Goal: Task Accomplishment & Management: Use online tool/utility

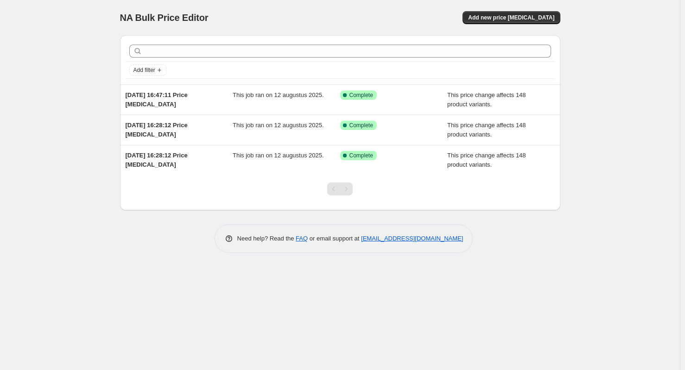
click at [70, 122] on div "NA Bulk Price Editor. This page is ready NA Bulk Price Editor Add new price [ME…" at bounding box center [340, 185] width 680 height 370
click at [495, 21] on button "Add new price [MEDICAL_DATA]" at bounding box center [511, 17] width 97 height 13
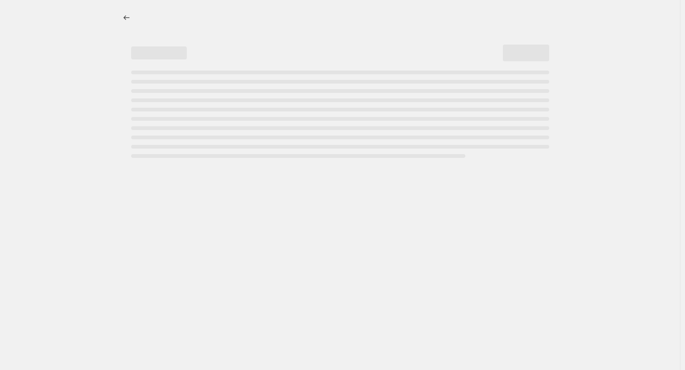
select select "percentage"
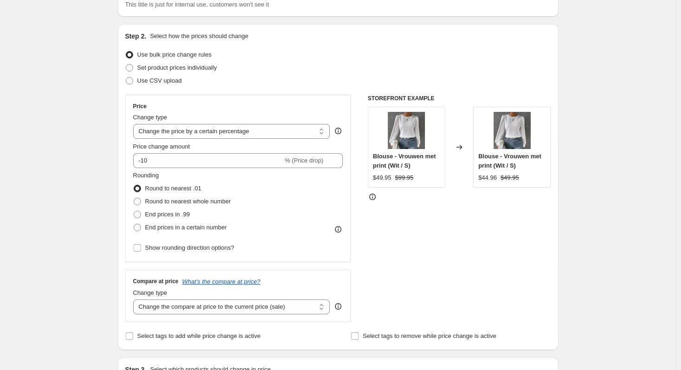
scroll to position [46, 0]
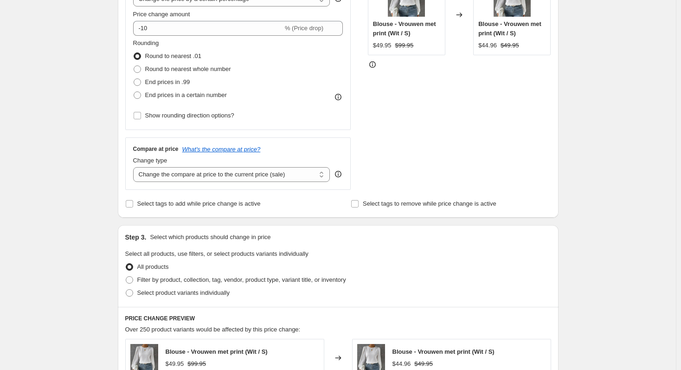
scroll to position [278, 0]
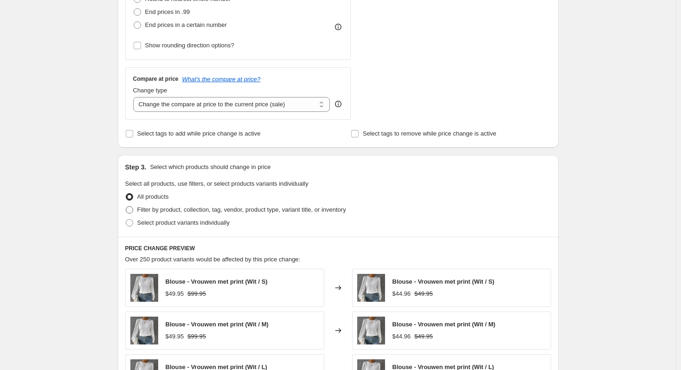
click at [185, 212] on span "Filter by product, collection, tag, vendor, product type, variant title, or inv…" at bounding box center [241, 209] width 209 height 7
click at [126, 206] on input "Filter by product, collection, tag, vendor, product type, variant title, or inv…" at bounding box center [126, 206] width 0 height 0
radio input "true"
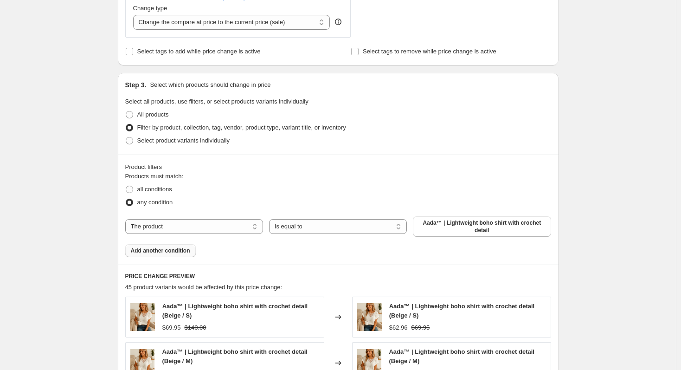
scroll to position [371, 0]
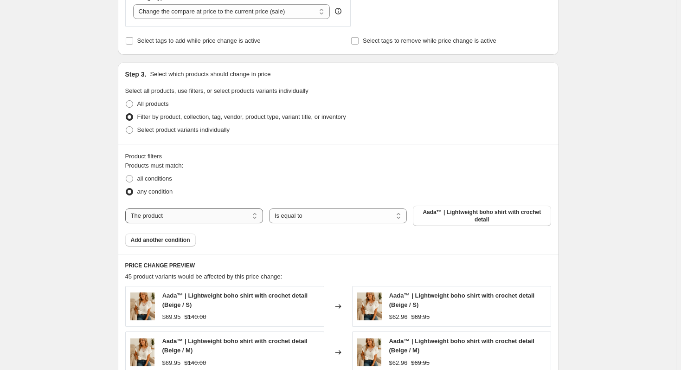
click at [178, 217] on select "The product The product's collection The product's tag The product's vendor The…" at bounding box center [194, 215] width 138 height 15
select select "collection"
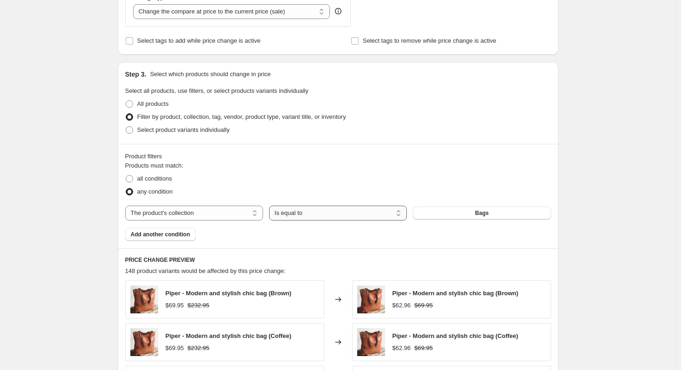
click at [316, 215] on select "Is equal to Is not equal to" at bounding box center [338, 212] width 138 height 15
click at [459, 212] on button "Bags" at bounding box center [482, 212] width 138 height 13
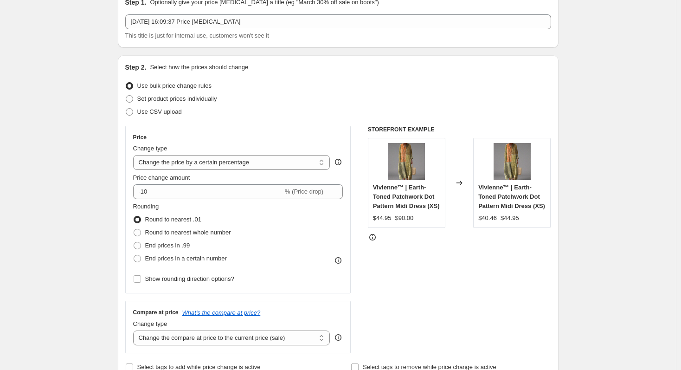
scroll to position [46, 0]
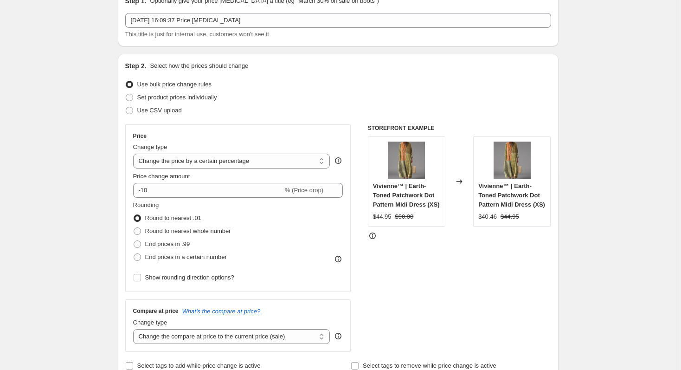
click at [206, 161] on select "Change the price to a certain amount Change the price by a certain amount Chang…" at bounding box center [231, 161] width 197 height 15
click at [135, 154] on select "Change the price to a certain amount Change the price by a certain amount Chang…" at bounding box center [231, 161] width 197 height 15
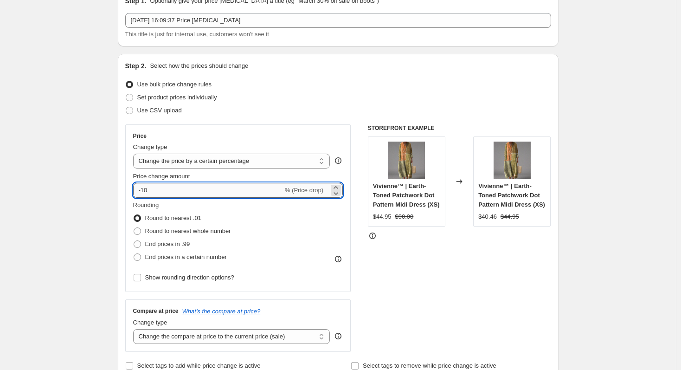
click at [167, 187] on input "-10" at bounding box center [208, 190] width 150 height 15
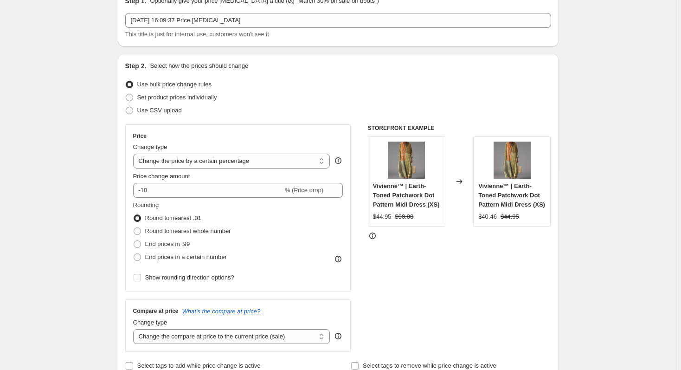
click at [188, 259] on span "End prices in a certain number" at bounding box center [186, 256] width 82 height 7
click at [134, 254] on input "End prices in a certain number" at bounding box center [134, 253] width 0 height 0
radio input "true"
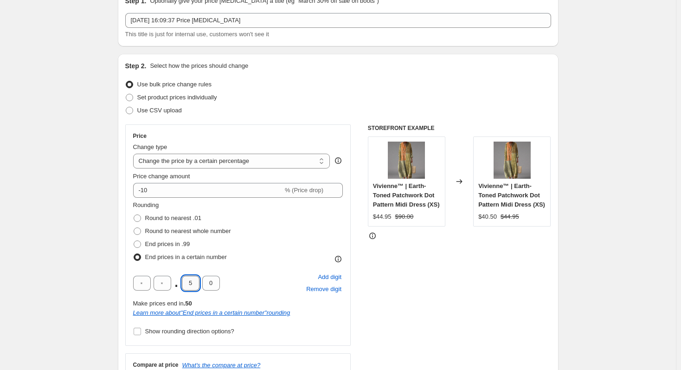
click at [191, 286] on input "5" at bounding box center [191, 282] width 18 height 15
type input "9"
click at [212, 279] on input "0" at bounding box center [211, 282] width 18 height 15
type input "5"
click at [255, 284] on div ". 9 5 Add digit Remove digit" at bounding box center [238, 283] width 210 height 24
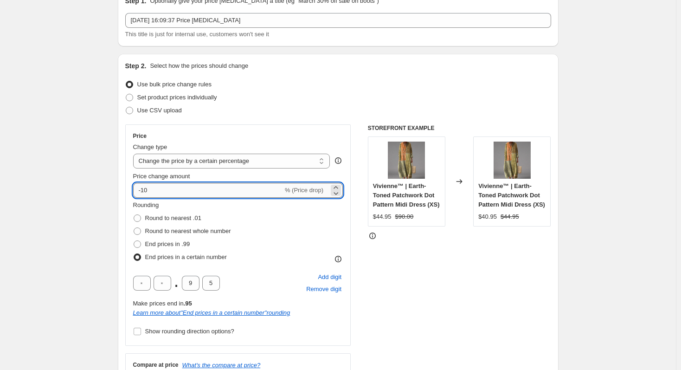
click at [156, 191] on input "-10" at bounding box center [208, 190] width 150 height 15
type input "81"
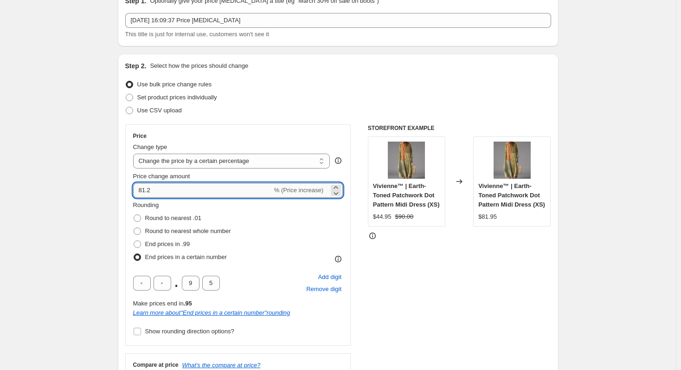
drag, startPoint x: 153, startPoint y: 189, endPoint x: 145, endPoint y: 189, distance: 7.9
click at [145, 189] on input "81.2" at bounding box center [202, 190] width 139 height 15
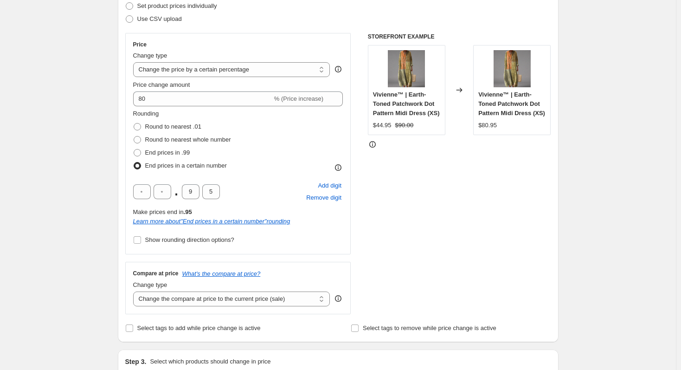
scroll to position [139, 0]
click at [454, 205] on div "STOREFRONT EXAMPLE Vivienne™ | Earth-Toned Patchwork Dot Pattern Midi Dress (XS…" at bounding box center [459, 172] width 183 height 281
click at [386, 211] on div "STOREFRONT EXAMPLE Vivienne™ | Earth-Toned Patchwork Dot Pattern Midi Dress (XS…" at bounding box center [459, 172] width 183 height 281
click at [385, 212] on div "STOREFRONT EXAMPLE Vivienne™ | Earth-Toned Patchwork Dot Pattern Midi Dress (XS…" at bounding box center [459, 172] width 183 height 281
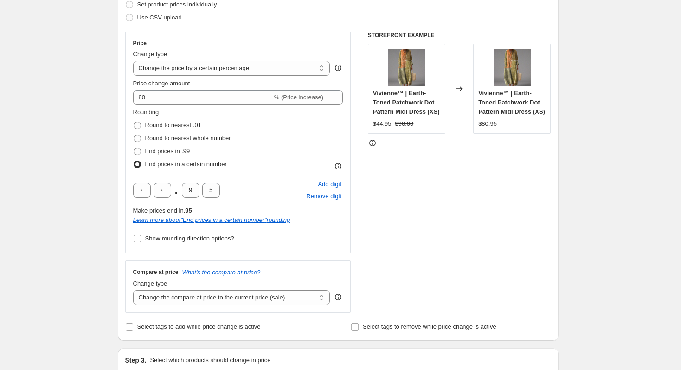
click at [442, 186] on div "STOREFRONT EXAMPLE Vivienne™ | Earth-Toned Patchwork Dot Pattern Midi Dress (XS…" at bounding box center [459, 172] width 183 height 281
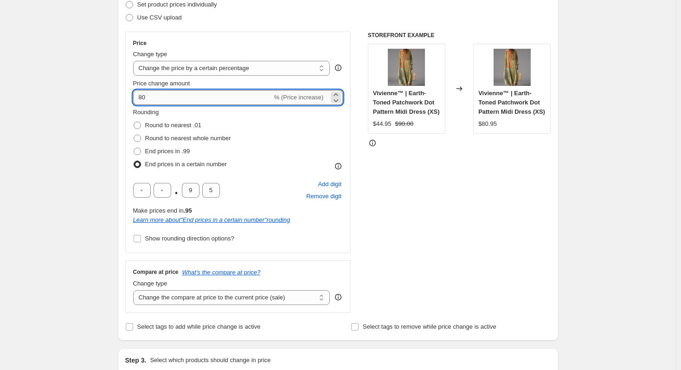
drag, startPoint x: 150, startPoint y: 98, endPoint x: 145, endPoint y: 99, distance: 5.7
click at [145, 99] on input "80" at bounding box center [202, 97] width 139 height 15
type input "81"
type input "81.2"
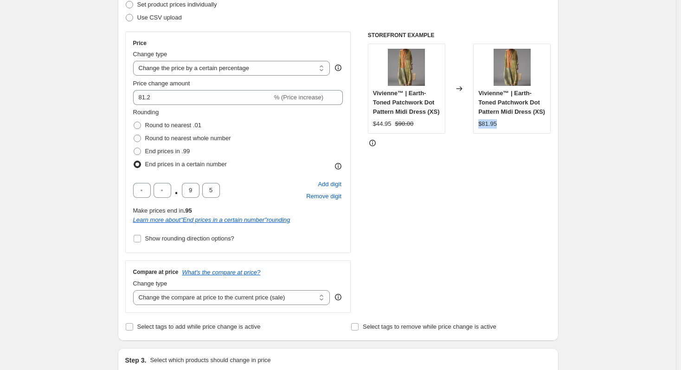
drag, startPoint x: 479, startPoint y: 123, endPoint x: 506, endPoint y: 125, distance: 27.4
click at [506, 125] on div "Vivienne™ | Earth-Toned Patchwork Dot Pattern Midi Dress (XS) $81.95" at bounding box center [511, 89] width 77 height 90
click at [506, 125] on div "$81.95" at bounding box center [511, 123] width 67 height 9
drag, startPoint x: 497, startPoint y: 125, endPoint x: 480, endPoint y: 125, distance: 17.2
click at [480, 125] on div "Vivienne™ | Earth-Toned Patchwork Dot Pattern Midi Dress (XS) $81.95" at bounding box center [511, 89] width 77 height 90
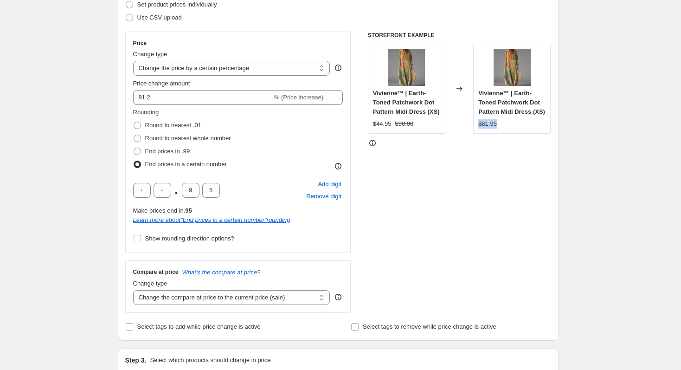
click at [480, 125] on div "Vivienne™ | Earth-Toned Patchwork Dot Pattern Midi Dress (XS) $81.95" at bounding box center [511, 89] width 77 height 90
drag, startPoint x: 480, startPoint y: 125, endPoint x: 499, endPoint y: 125, distance: 19.5
click at [499, 125] on div "Vivienne™ | Earth-Toned Patchwork Dot Pattern Midi Dress (XS) $81.95" at bounding box center [511, 89] width 77 height 90
click at [499, 125] on div "$81.95" at bounding box center [511, 123] width 67 height 9
click at [160, 187] on input "text" at bounding box center [163, 190] width 18 height 15
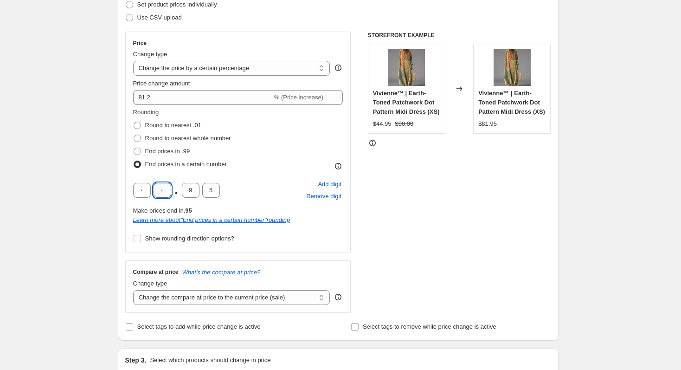
click at [167, 189] on input "text" at bounding box center [163, 190] width 18 height 15
click at [166, 188] on input "text" at bounding box center [163, 190] width 18 height 15
type input "9"
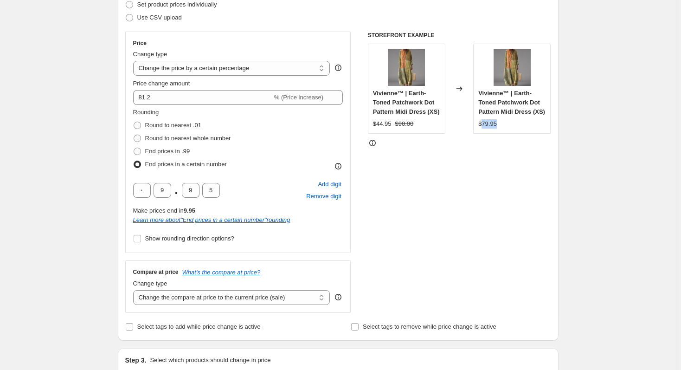
drag, startPoint x: 482, startPoint y: 121, endPoint x: 505, endPoint y: 123, distance: 22.4
click at [505, 123] on div "$79.95" at bounding box center [511, 123] width 67 height 9
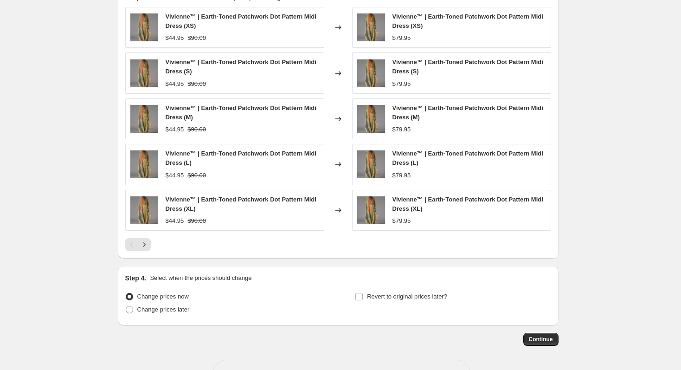
scroll to position [685, 0]
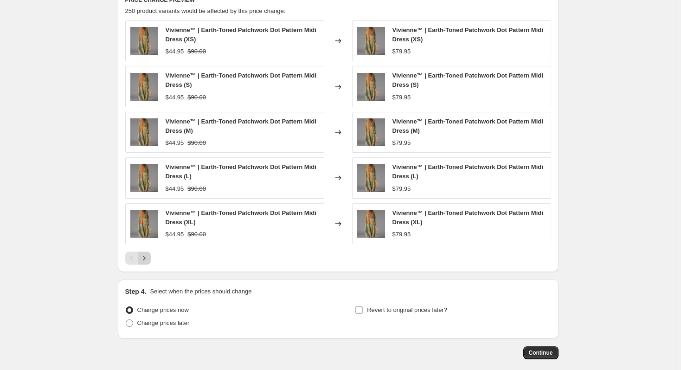
click at [151, 258] on button "Next" at bounding box center [144, 257] width 13 height 13
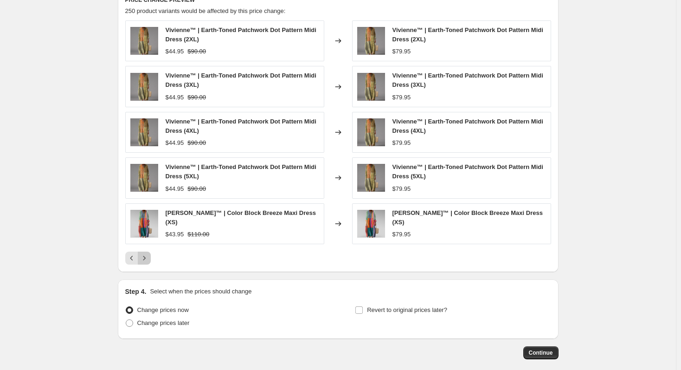
click at [148, 255] on icon "Next" at bounding box center [144, 257] width 9 height 9
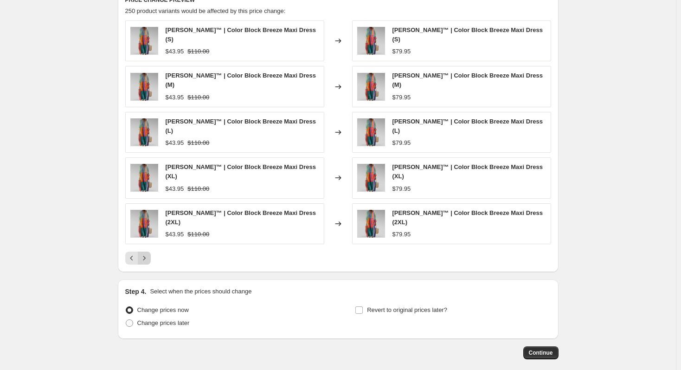
click at [147, 253] on icon "Next" at bounding box center [144, 257] width 9 height 9
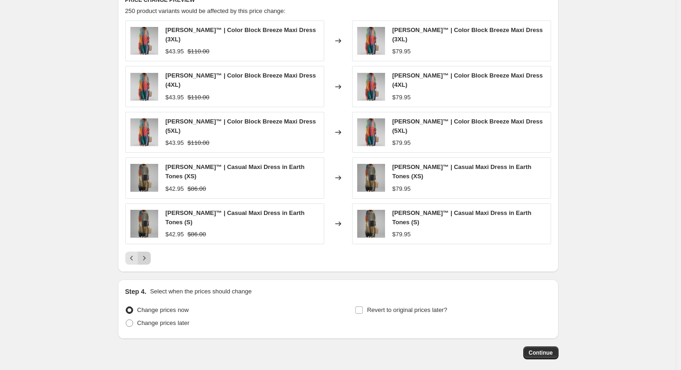
click at [148, 253] on icon "Next" at bounding box center [144, 257] width 9 height 9
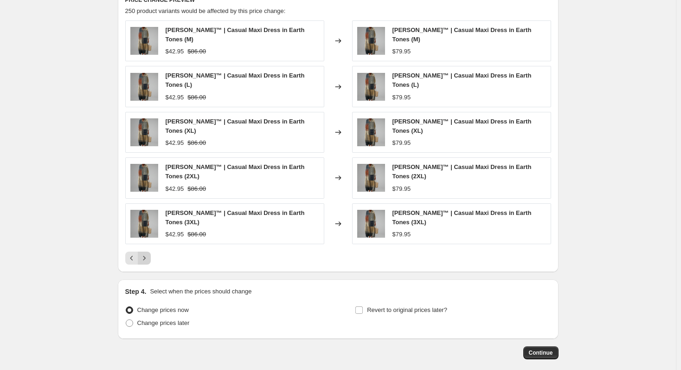
click at [148, 253] on icon "Next" at bounding box center [144, 257] width 9 height 9
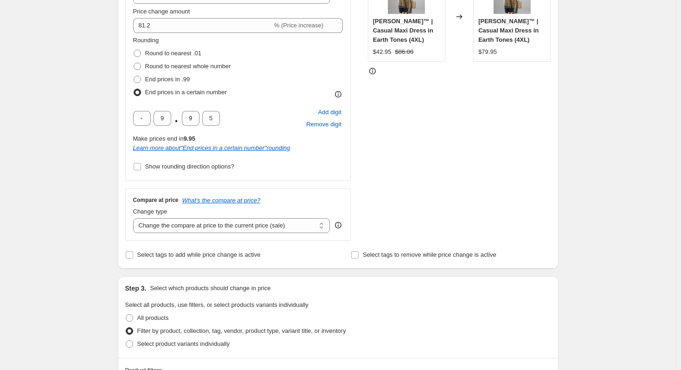
scroll to position [174, 0]
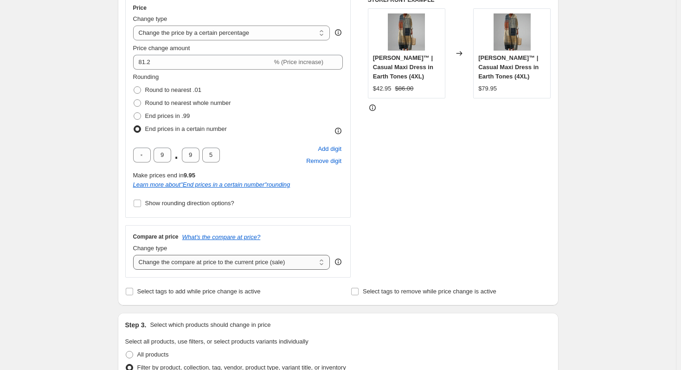
click at [179, 266] on select "Change the compare at price to the current price (sale) Change the compare at p…" at bounding box center [231, 262] width 197 height 15
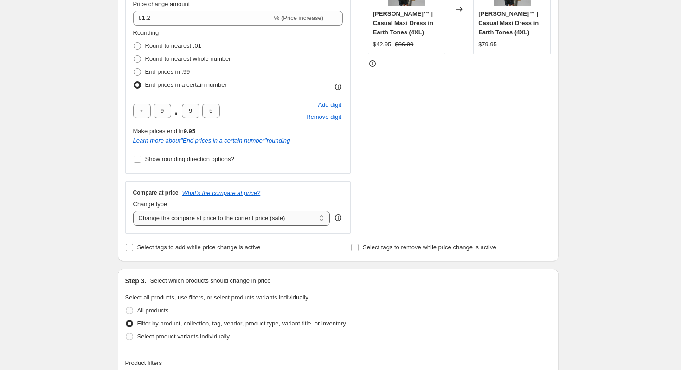
scroll to position [221, 0]
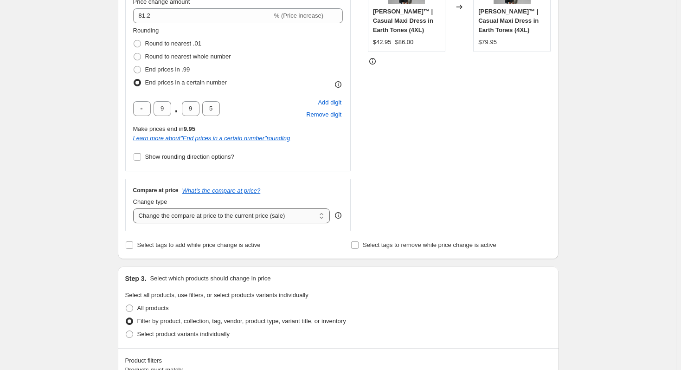
click at [200, 217] on select "Change the compare at price to the current price (sale) Change the compare at p…" at bounding box center [231, 215] width 197 height 15
click at [135, 208] on select "Change the compare at price to the current price (sale) Change the compare at p…" at bounding box center [231, 215] width 197 height 15
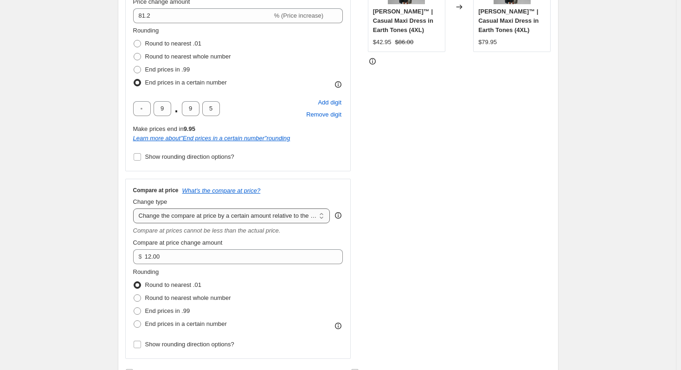
click at [212, 217] on select "Change the compare at price to the current price (sale) Change the compare at p…" at bounding box center [231, 215] width 197 height 15
select select "pp"
click at [135, 208] on select "Change the compare at price to the current price (sale) Change the compare at p…" at bounding box center [231, 215] width 197 height 15
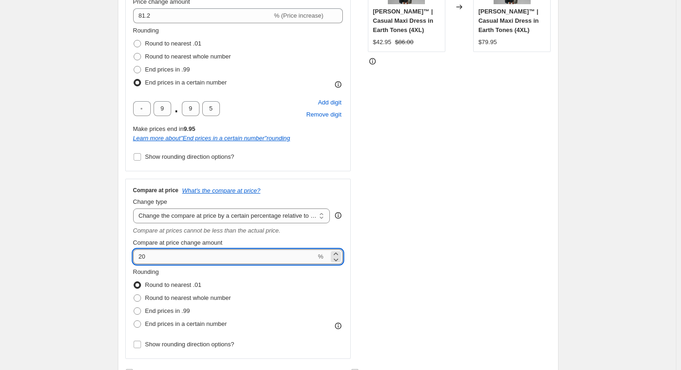
click at [207, 261] on input "20" at bounding box center [224, 256] width 183 height 15
click at [122, 233] on div "Step 2. Select how the prices should change Use bulk price change rules Set pro…" at bounding box center [338, 132] width 441 height 507
click at [142, 256] on input "70" at bounding box center [224, 256] width 183 height 15
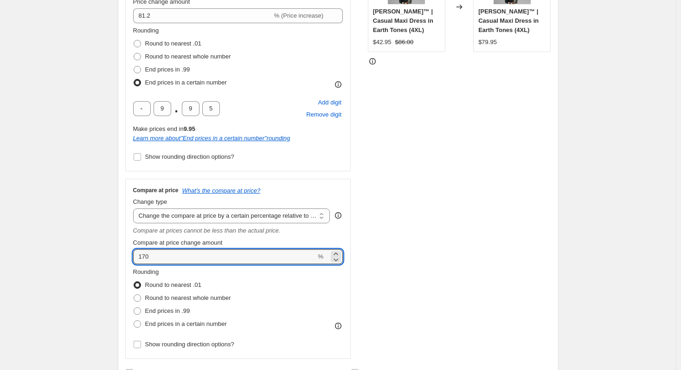
drag, startPoint x: 143, startPoint y: 258, endPoint x: 138, endPoint y: 258, distance: 5.6
click at [138, 258] on input "170" at bounding box center [224, 256] width 183 height 15
click at [127, 261] on div "Step 2. Select how the prices should change Use bulk price change rules Set pro…" at bounding box center [338, 132] width 441 height 507
click at [167, 260] on input "270" at bounding box center [224, 256] width 183 height 15
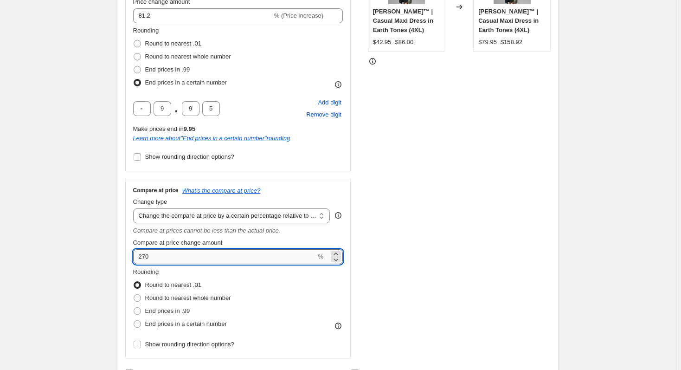
click at [167, 260] on input "270" at bounding box center [224, 256] width 183 height 15
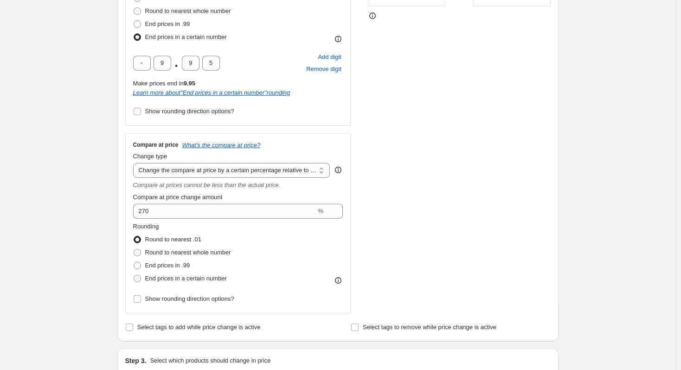
scroll to position [267, 0]
click at [253, 175] on select "Change the compare at price to the current price (sale) Change the compare at p…" at bounding box center [231, 169] width 197 height 15
click at [135, 162] on select "Change the compare at price to the current price (sale) Change the compare at p…" at bounding box center [231, 169] width 197 height 15
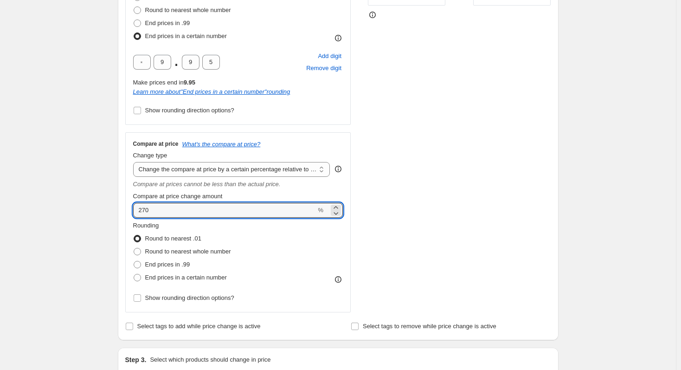
drag, startPoint x: 151, startPoint y: 212, endPoint x: 131, endPoint y: 212, distance: 19.5
click at [131, 212] on div "Compare at price What's the compare at price? Change type Change the compare at…" at bounding box center [238, 222] width 226 height 180
type input "82"
type input "82.1"
click at [86, 185] on div "Create new price [MEDICAL_DATA]. This page is ready Create new price [MEDICAL_D…" at bounding box center [338, 347] width 676 height 1228
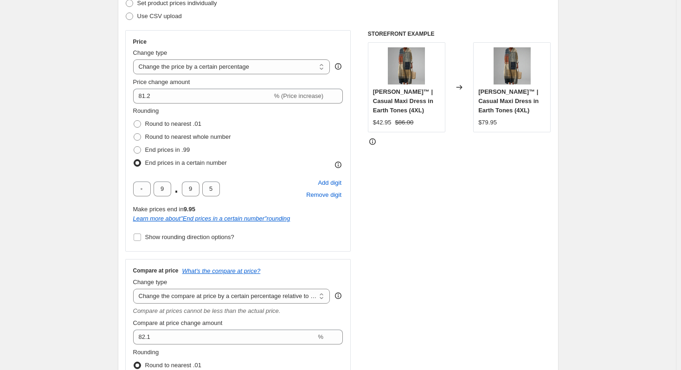
scroll to position [128, 0]
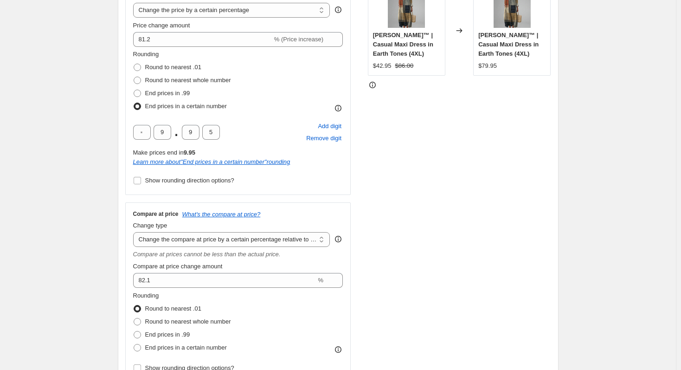
scroll to position [174, 0]
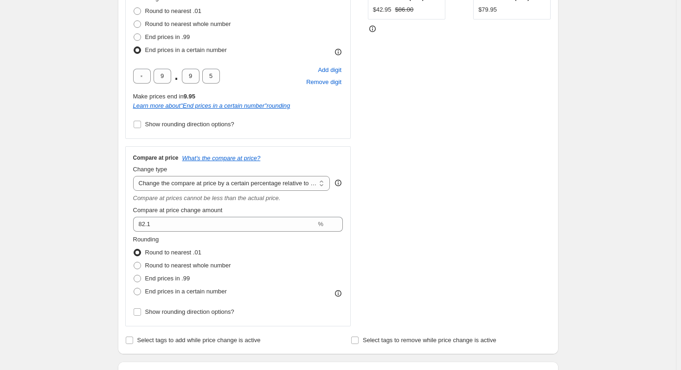
scroll to position [267, 0]
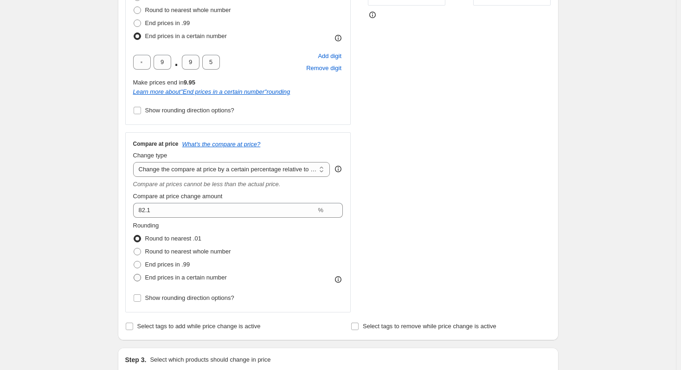
click at [176, 277] on span "End prices in a certain number" at bounding box center [186, 277] width 82 height 7
click at [134, 274] on input "End prices in a certain number" at bounding box center [134, 274] width 0 height 0
radio input "true"
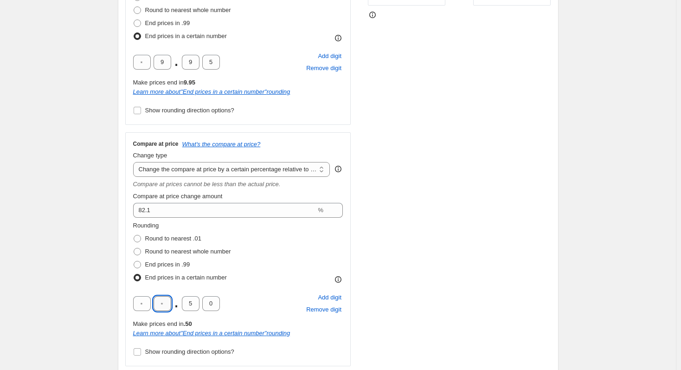
click at [165, 305] on input "text" at bounding box center [163, 303] width 18 height 15
click at [62, 292] on div "Create new price [MEDICAL_DATA]. This page is ready Create new price [MEDICAL_D…" at bounding box center [338, 373] width 676 height 1281
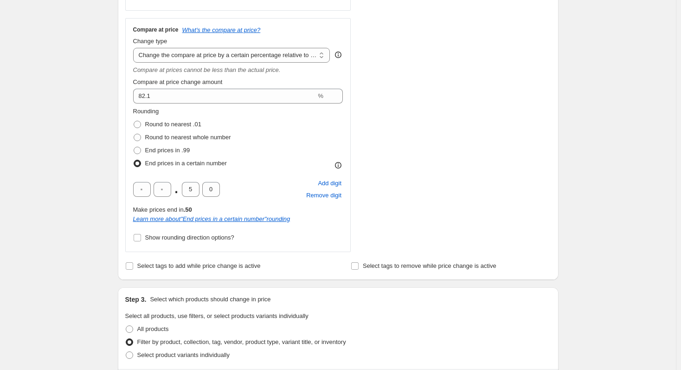
scroll to position [406, 0]
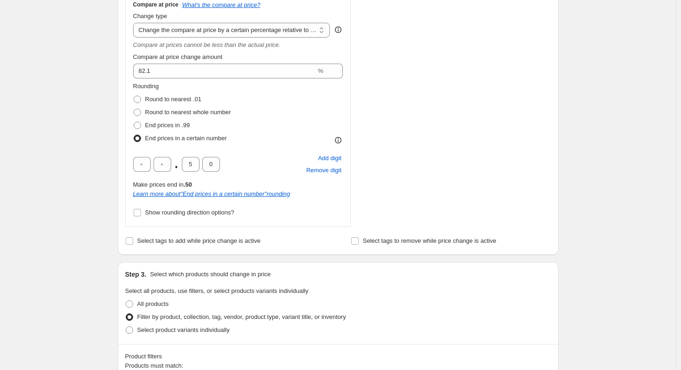
click at [76, 205] on div "Create new price [MEDICAL_DATA]. This page is ready Create new price [MEDICAL_D…" at bounding box center [338, 234] width 676 height 1281
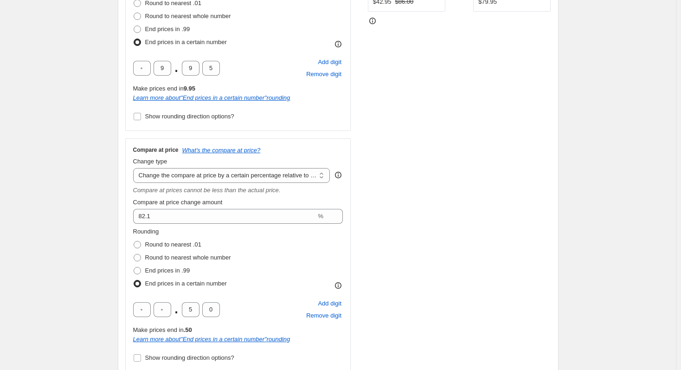
scroll to position [221, 0]
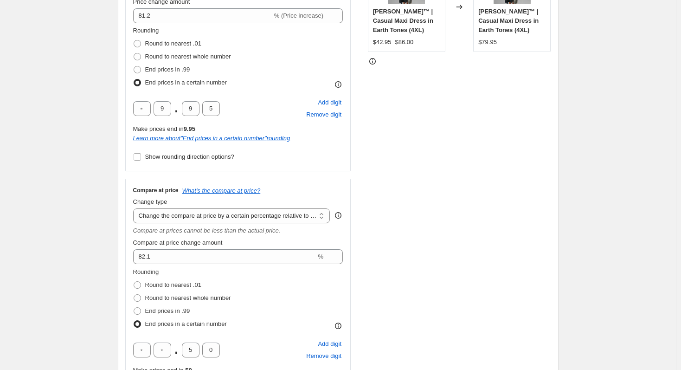
click at [231, 233] on icon "Compare at prices cannot be less than the actual price." at bounding box center [206, 230] width 147 height 7
click at [244, 233] on icon "Compare at prices cannot be less than the actual price." at bounding box center [206, 230] width 147 height 7
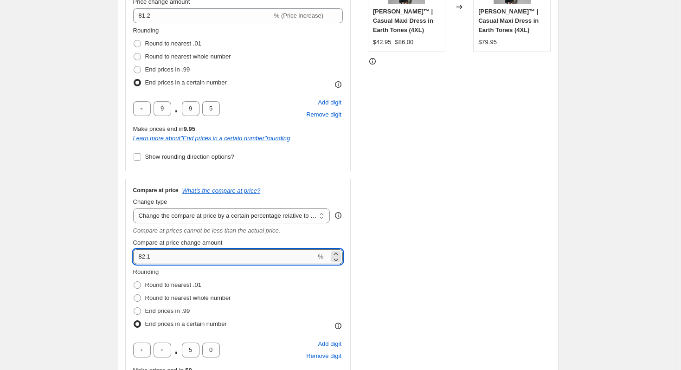
click at [141, 256] on input "82.1" at bounding box center [224, 256] width 183 height 15
click at [144, 256] on input "182.1" at bounding box center [224, 256] width 183 height 15
type input "82.1"
click at [124, 250] on div "Step 2. Select how the prices should change Use bulk price change rules Set pro…" at bounding box center [338, 159] width 441 height 561
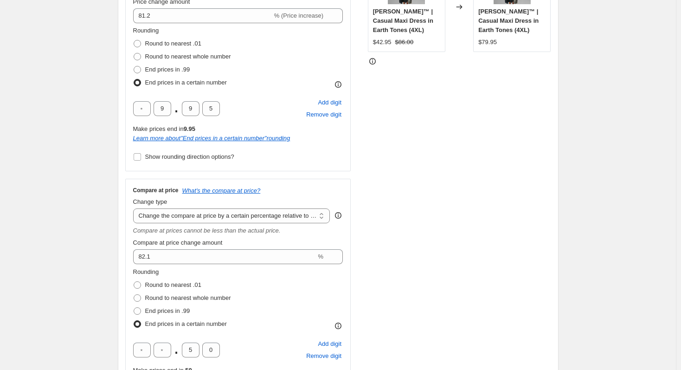
click at [124, 250] on div "Step 2. Select how the prices should change Use bulk price change rules Set pro…" at bounding box center [338, 159] width 441 height 561
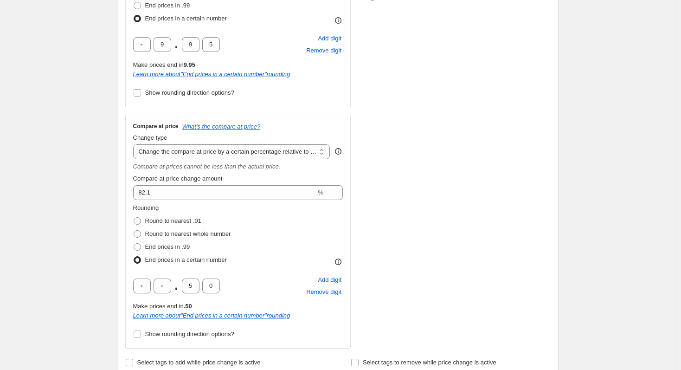
scroll to position [278, 0]
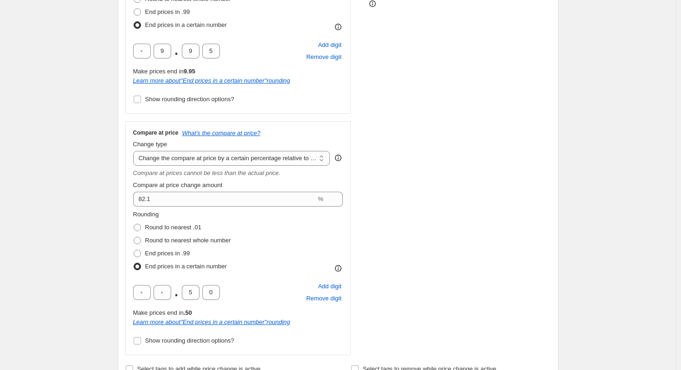
click at [180, 175] on icon "Compare at prices cannot be less than the actual price." at bounding box center [206, 172] width 147 height 7
click at [197, 175] on icon "Compare at prices cannot be less than the actual price." at bounding box center [206, 172] width 147 height 7
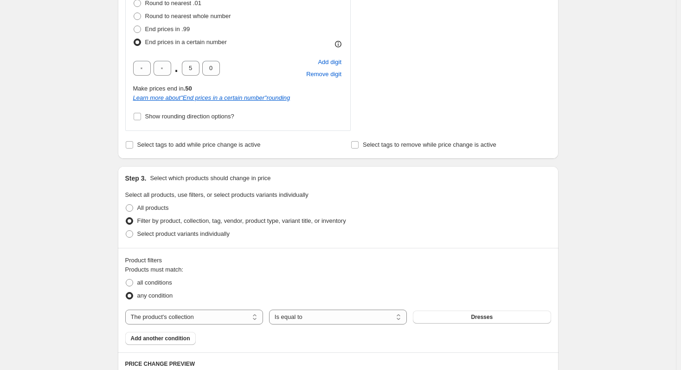
scroll to position [510, 0]
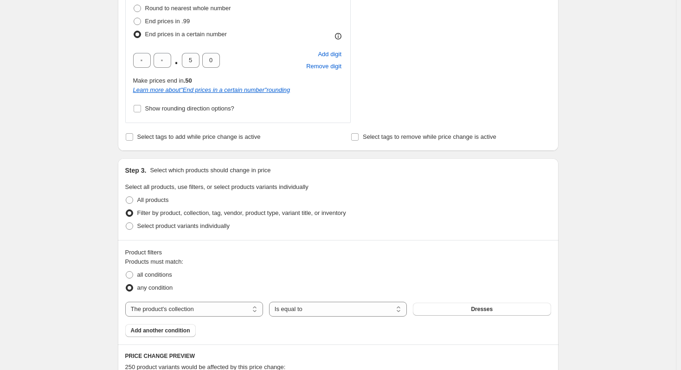
click at [93, 245] on div "Create new price [MEDICAL_DATA]. This page is ready Create new price [MEDICAL_D…" at bounding box center [338, 130] width 676 height 1281
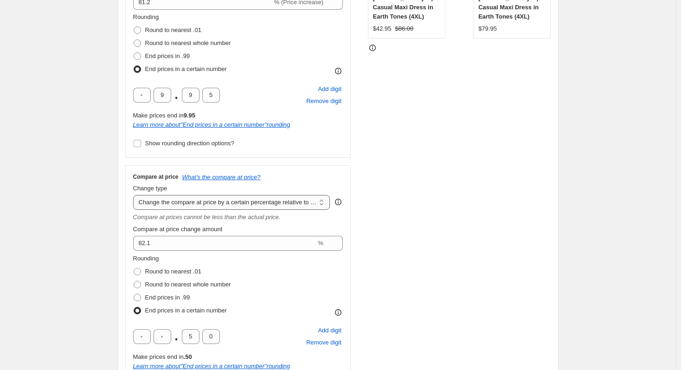
scroll to position [232, 0]
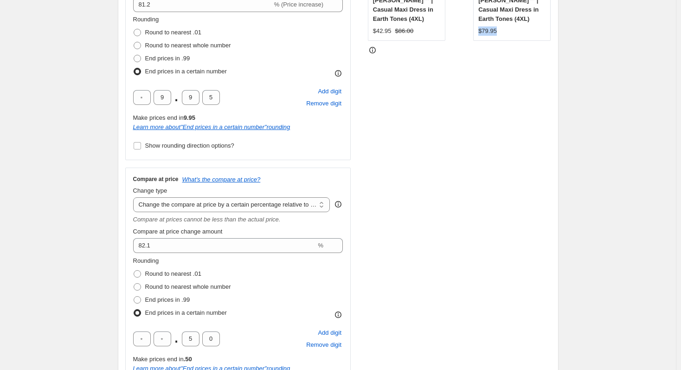
drag, startPoint x: 481, startPoint y: 31, endPoint x: 524, endPoint y: 30, distance: 42.2
click at [524, 30] on div "$79.95" at bounding box center [511, 30] width 67 height 9
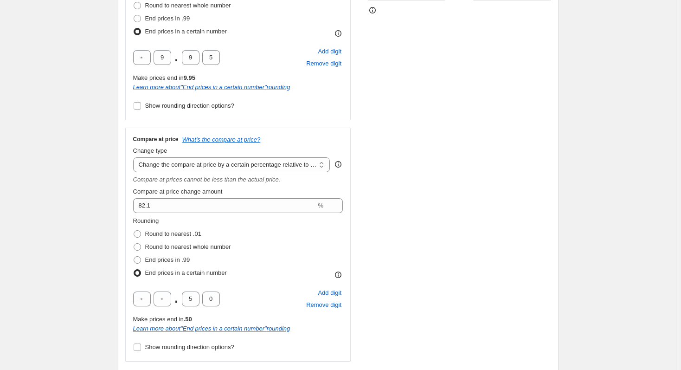
scroll to position [274, 0]
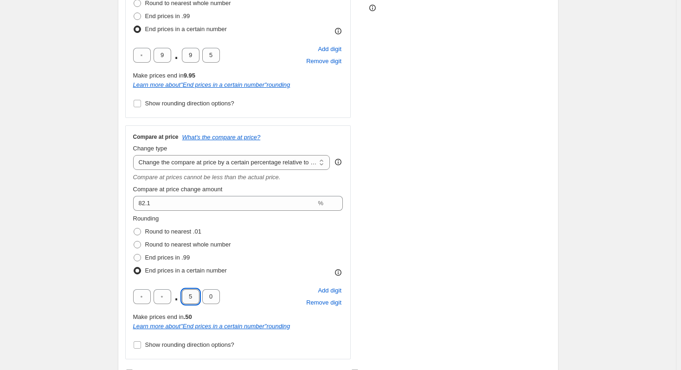
drag, startPoint x: 193, startPoint y: 296, endPoint x: 185, endPoint y: 296, distance: 7.9
click at [185, 296] on input "5" at bounding box center [191, 296] width 18 height 15
type input "9"
drag, startPoint x: 215, startPoint y: 297, endPoint x: 204, endPoint y: 297, distance: 10.7
click at [204, 297] on input "0" at bounding box center [211, 296] width 18 height 15
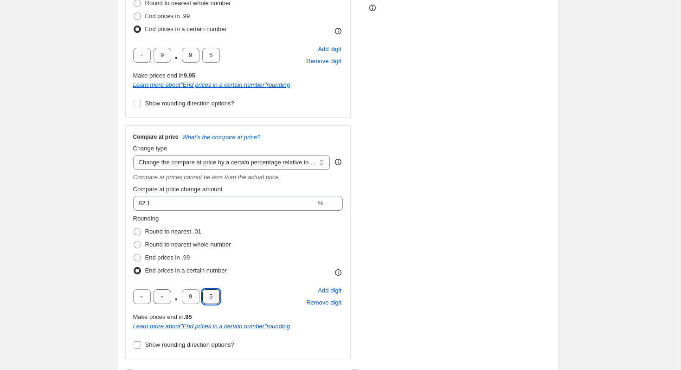
type input "5"
click at [169, 296] on input "text" at bounding box center [163, 296] width 18 height 15
type input "9"
click at [88, 283] on div "Create new price [MEDICAL_DATA]. This page is ready Create new price [MEDICAL_D…" at bounding box center [338, 366] width 676 height 1281
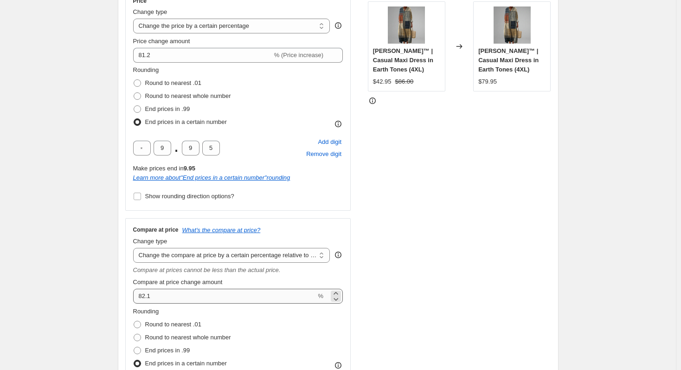
scroll to position [179, 0]
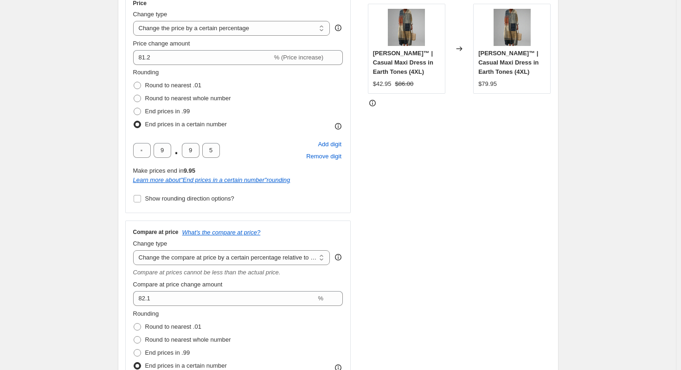
click at [493, 148] on div "STOREFRONT EXAMPLE [PERSON_NAME]™ | Casual Maxi Dress in Earth Tones (4XL) $42.…" at bounding box center [459, 223] width 183 height 462
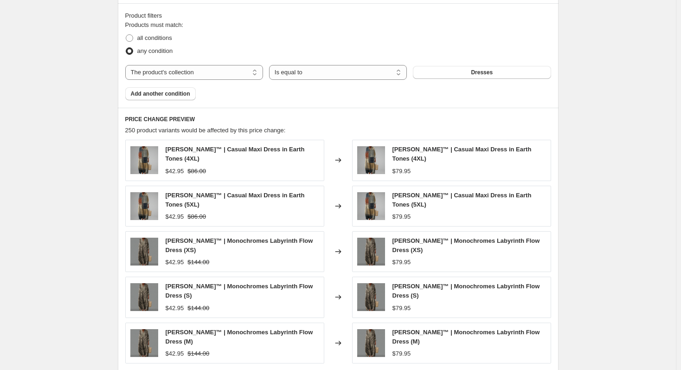
scroll to position [795, 0]
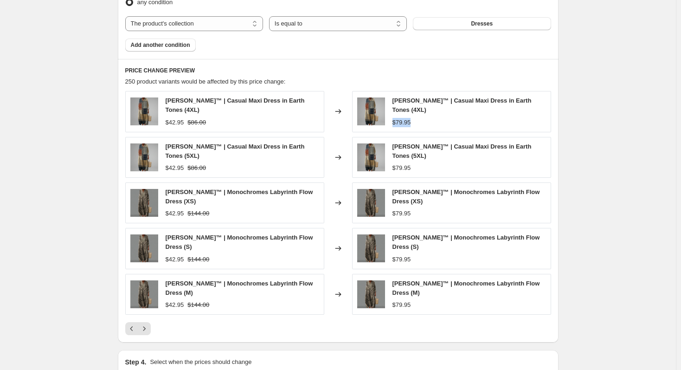
drag, startPoint x: 396, startPoint y: 115, endPoint x: 428, endPoint y: 121, distance: 32.4
click at [428, 121] on div "$79.95" at bounding box center [469, 122] width 154 height 9
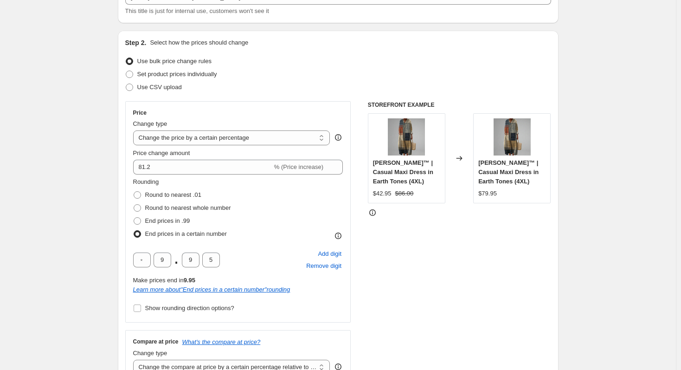
scroll to position [0, 0]
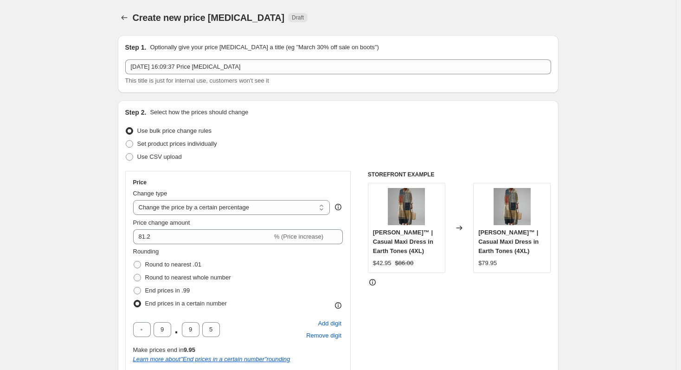
click at [367, 131] on div "Use bulk price change rules" at bounding box center [338, 130] width 426 height 13
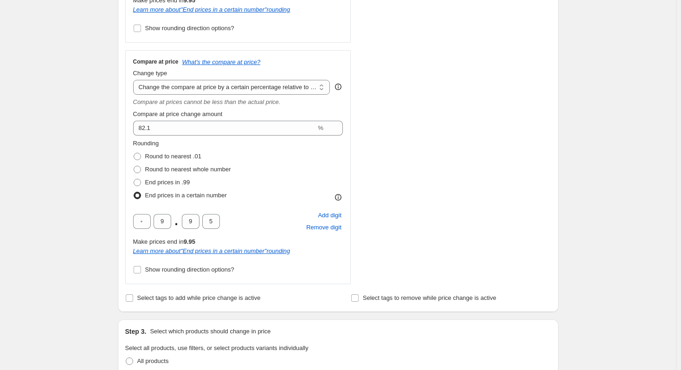
scroll to position [325, 0]
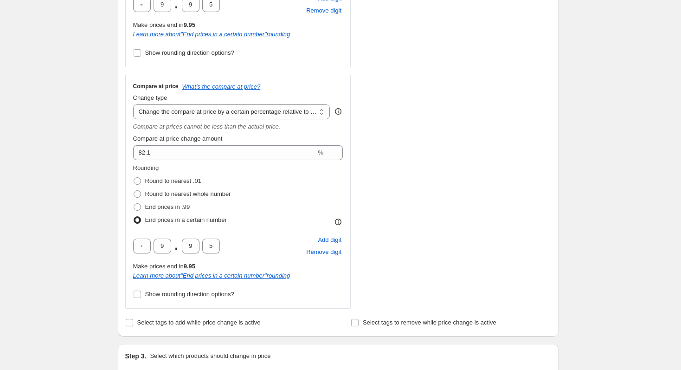
click at [59, 222] on div "Create new price [MEDICAL_DATA]. This page is ready Create new price [MEDICAL_D…" at bounding box center [338, 315] width 676 height 1281
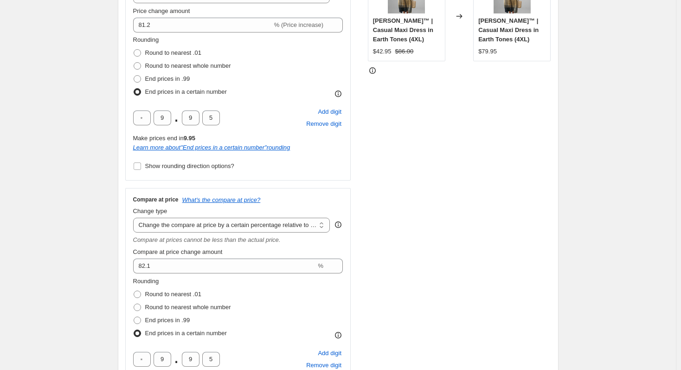
scroll to position [139, 0]
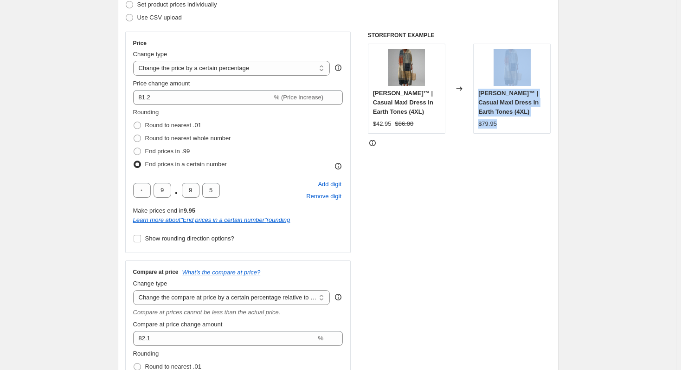
drag, startPoint x: 474, startPoint y: 120, endPoint x: 534, endPoint y: 121, distance: 60.3
click at [534, 121] on div "[PERSON_NAME]™ | Casual Maxi Dress in Earth Tones (4XL) $42.95 $86.00 Changed t…" at bounding box center [459, 89] width 183 height 90
drag, startPoint x: 534, startPoint y: 121, endPoint x: 525, endPoint y: 124, distance: 9.1
click at [534, 121] on div "$79.95" at bounding box center [511, 123] width 67 height 9
click at [485, 126] on div "$79.95" at bounding box center [487, 123] width 19 height 9
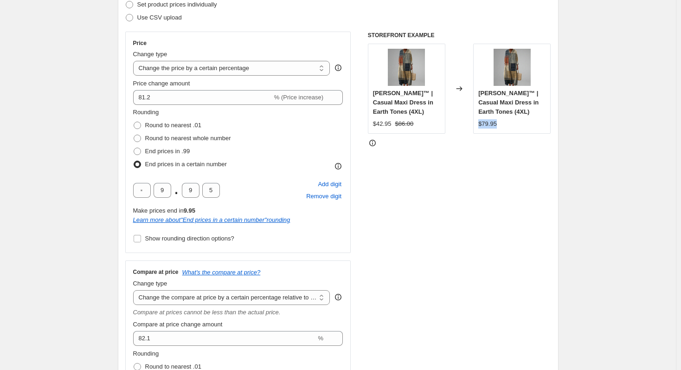
drag, startPoint x: 478, startPoint y: 125, endPoint x: 511, endPoint y: 123, distance: 33.4
click at [511, 123] on div "[PERSON_NAME]™ | Casual Maxi Dress in Earth Tones (4XL) $79.95" at bounding box center [511, 89] width 77 height 90
click at [511, 123] on div "$79.95" at bounding box center [511, 123] width 67 height 9
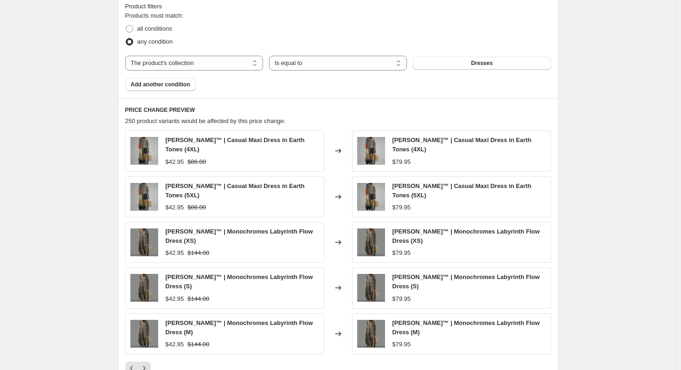
scroll to position [788, 0]
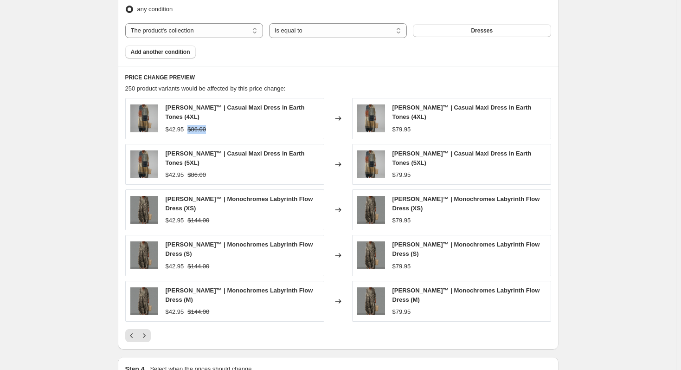
drag, startPoint x: 189, startPoint y: 127, endPoint x: 211, endPoint y: 126, distance: 21.8
click at [211, 126] on div "$42.95 $86.00" at bounding box center [243, 129] width 154 height 9
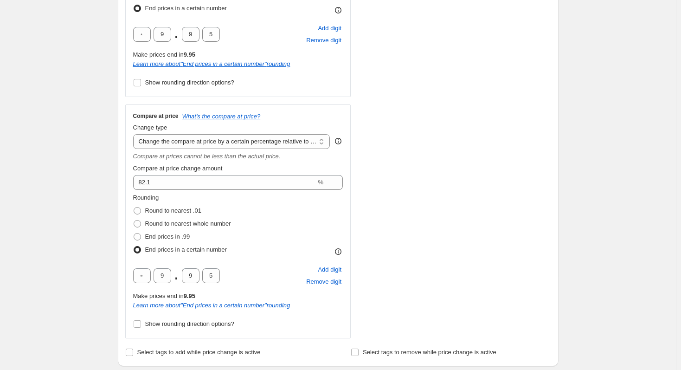
scroll to position [278, 0]
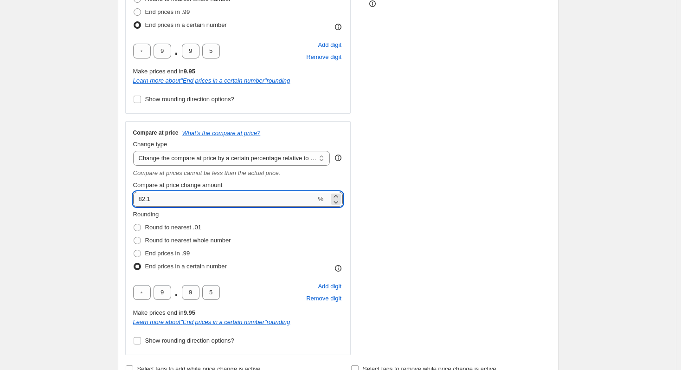
click at [167, 200] on input "82.1" at bounding box center [224, 199] width 183 height 15
click at [96, 189] on div "Create new price [MEDICAL_DATA]. This page is ready Create new price [MEDICAL_D…" at bounding box center [338, 362] width 676 height 1281
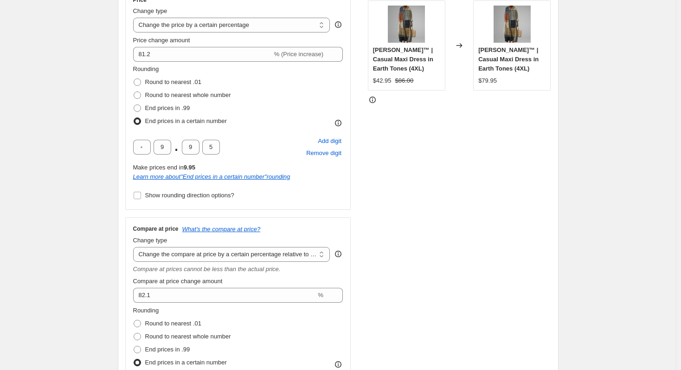
scroll to position [186, 0]
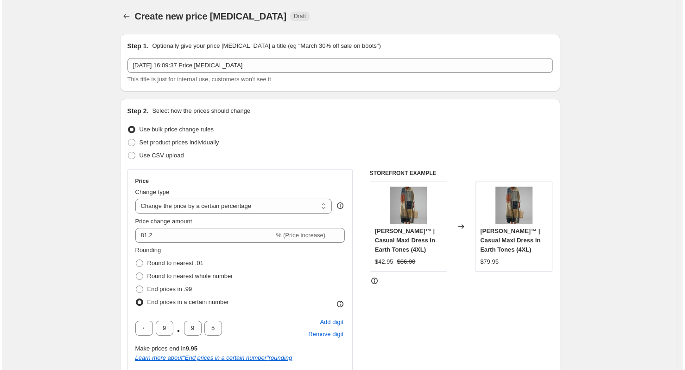
scroll to position [0, 0]
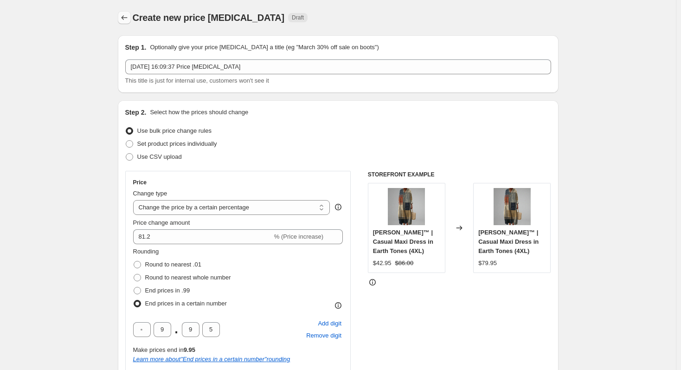
click at [126, 18] on icon "Price change jobs" at bounding box center [124, 17] width 9 height 9
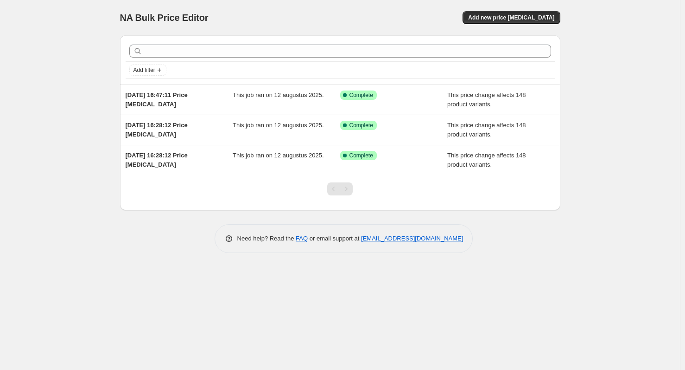
click at [85, 89] on div "NA Bulk Price Editor. This page is ready NA Bulk Price Editor Add new price [ME…" at bounding box center [340, 185] width 680 height 370
